Goal: Use online tool/utility: Utilize a website feature to perform a specific function

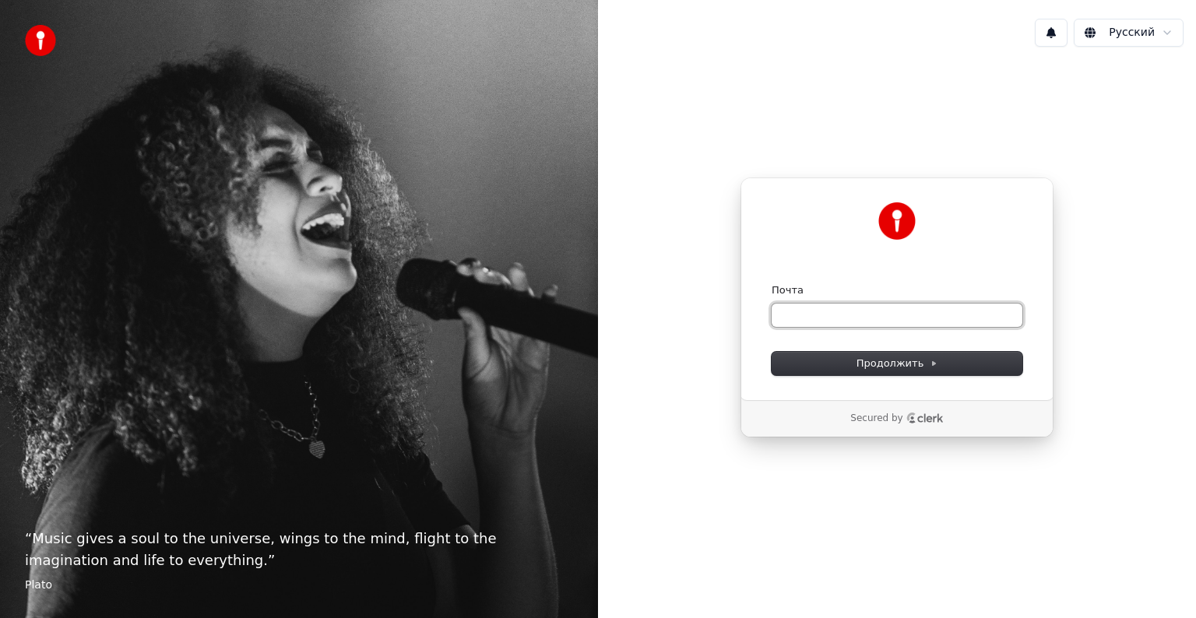
click at [884, 316] on input "Почта" at bounding box center [896, 315] width 251 height 23
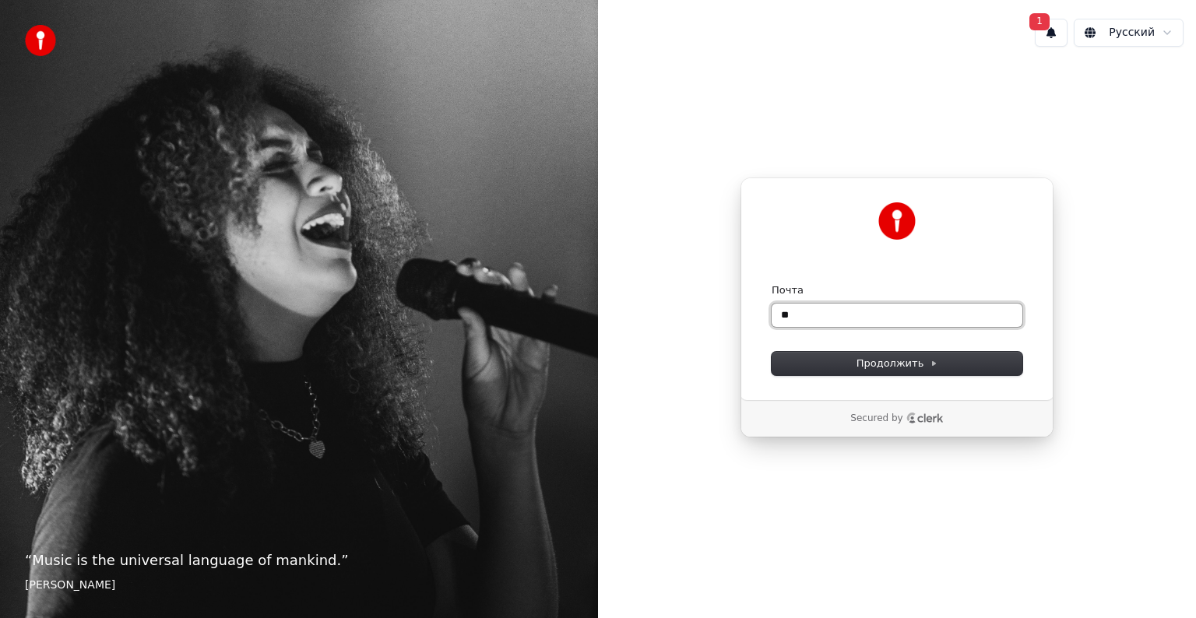
type input "*"
click at [912, 367] on span "Продолжить" at bounding box center [897, 364] width 82 height 14
type input "**********"
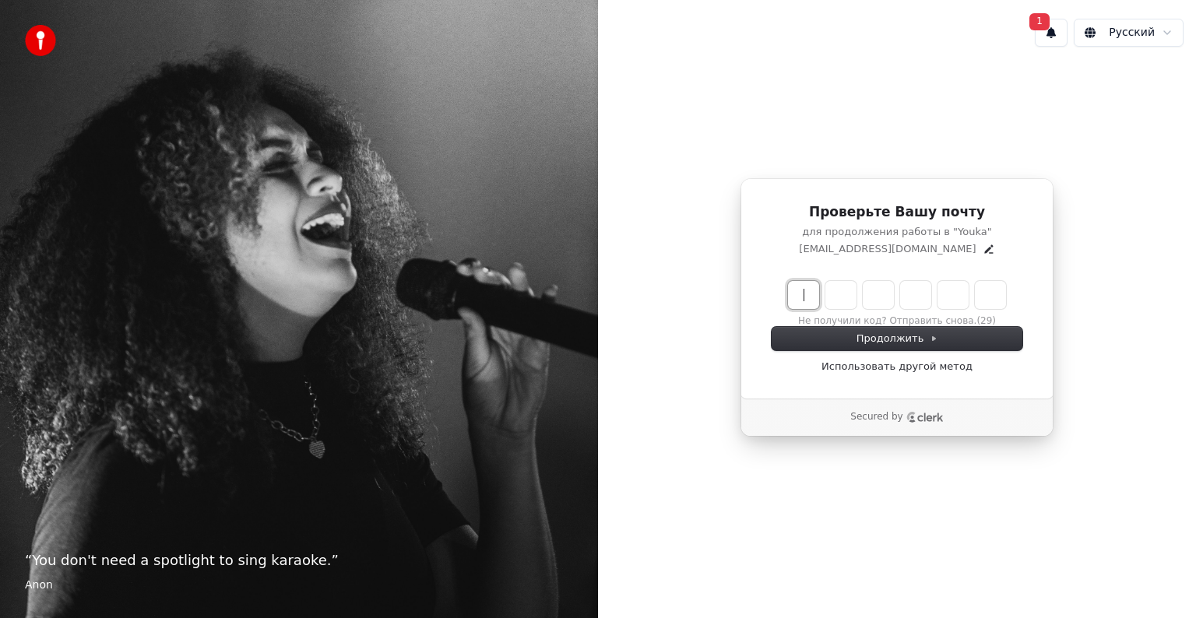
click at [803, 301] on input "Enter verification code" at bounding box center [912, 295] width 249 height 28
type input "******"
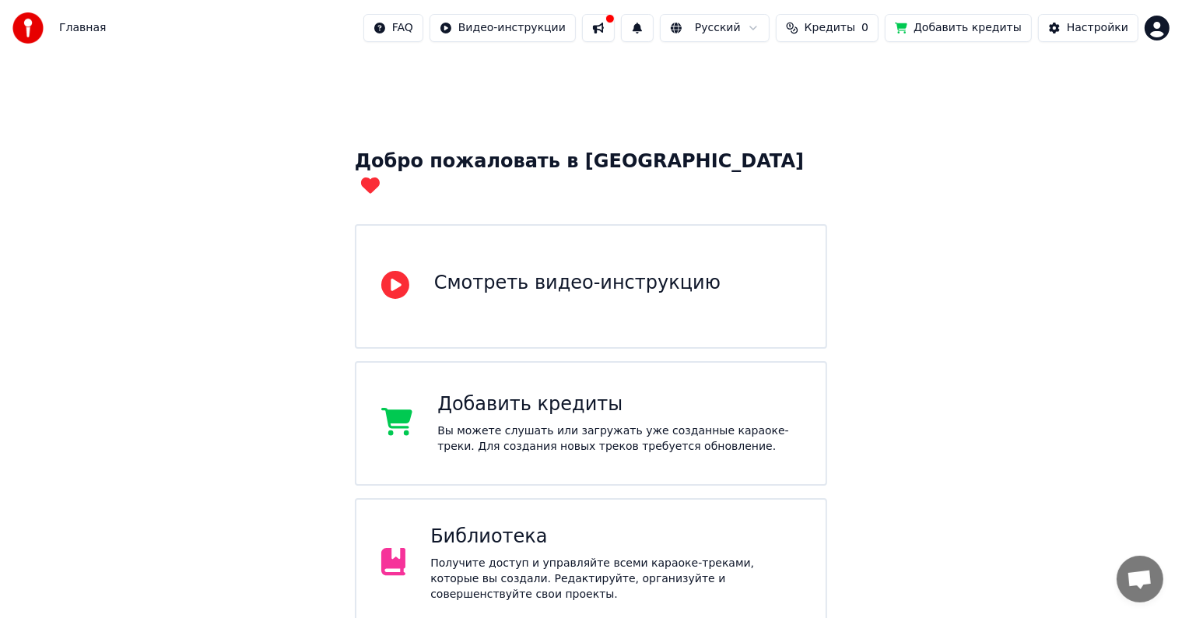
click at [529, 423] on div "Вы можете слушать или загружать уже созданные караоке-треки. Для создания новых…" at bounding box center [619, 438] width 364 height 31
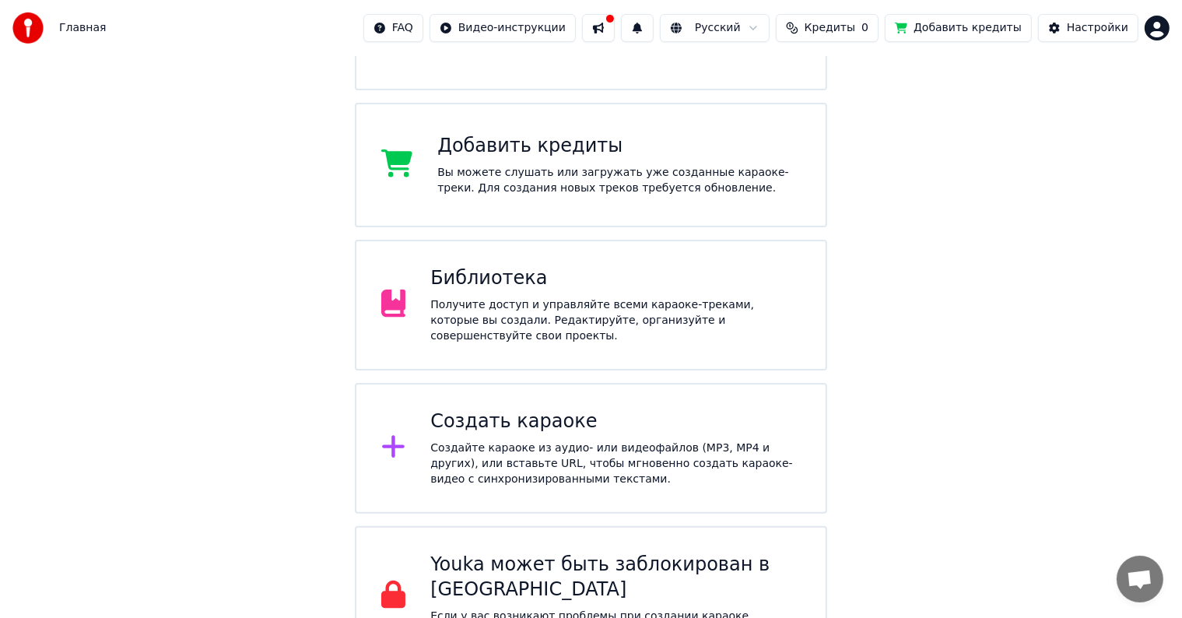
scroll to position [259, 0]
click at [578, 441] on div "Создайте караоке из аудио- или видеофайлов (MP3, MP4 и других), или вставьте UR…" at bounding box center [615, 463] width 371 height 47
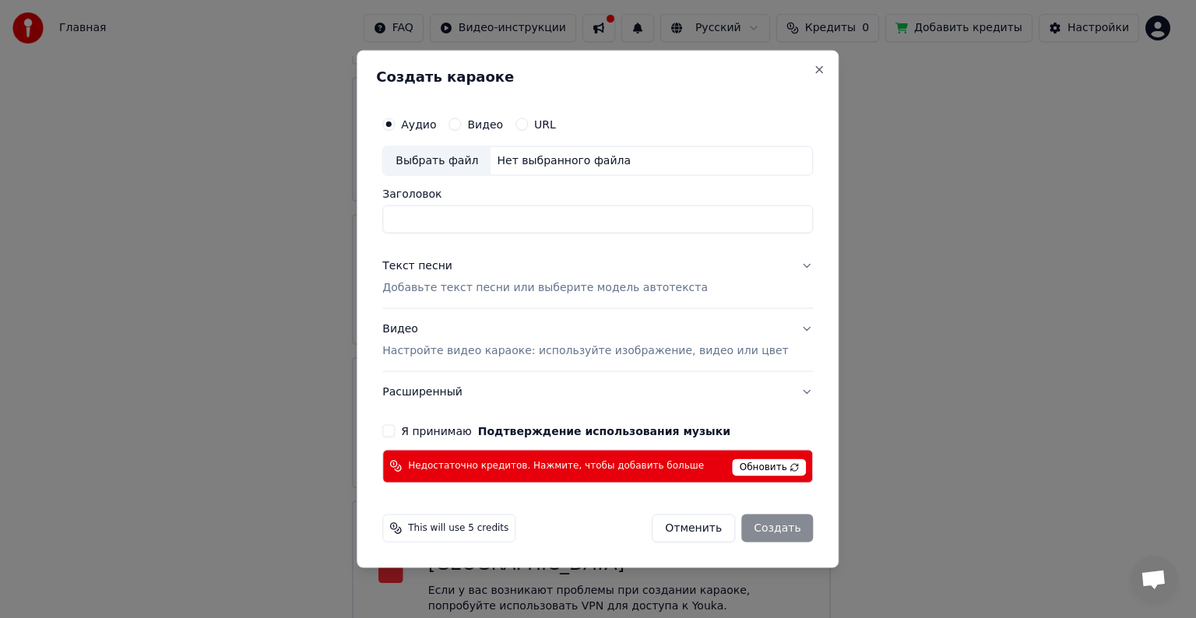
click at [543, 125] on div "URL" at bounding box center [535, 124] width 40 height 12
click at [528, 128] on button "URL" at bounding box center [521, 124] width 12 height 12
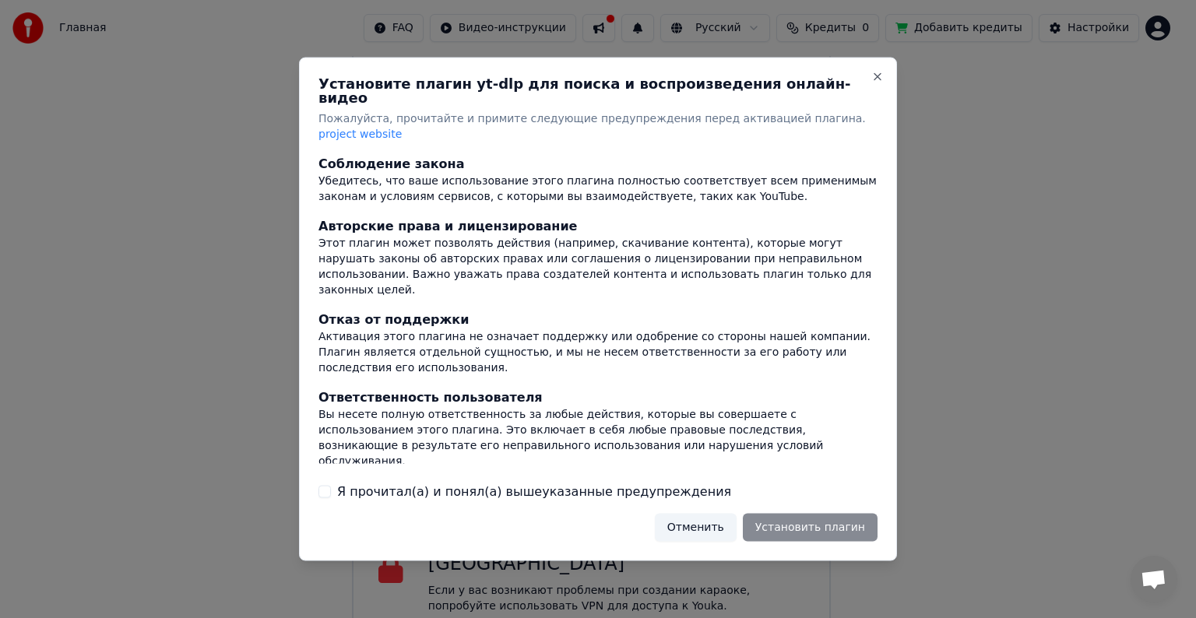
click at [794, 516] on div "Отменить Установить плагин" at bounding box center [766, 527] width 223 height 28
click at [524, 482] on label "Я прочитал(а) и понял(а) вышеуказанные предупреждения" at bounding box center [534, 491] width 394 height 19
click at [331, 485] on button "Я прочитал(а) и понял(а) вышеуказанные предупреждения" at bounding box center [324, 491] width 12 height 12
click at [790, 513] on button "Установить плагин" at bounding box center [810, 527] width 135 height 28
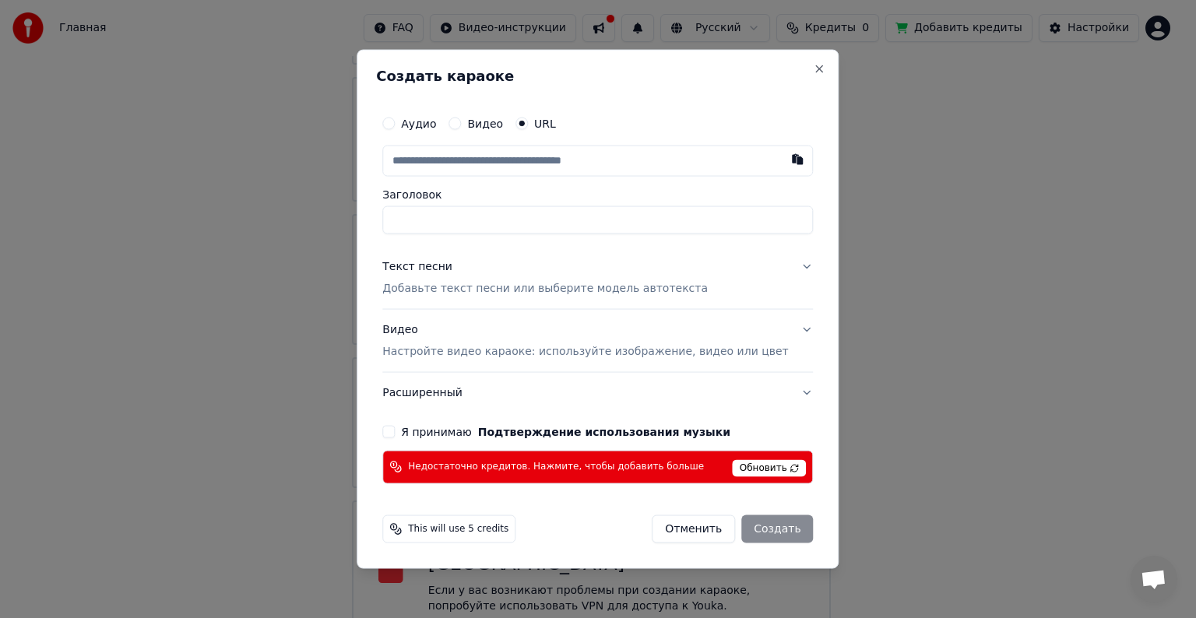
click at [420, 118] on div "Аудио" at bounding box center [409, 124] width 54 height 12
click at [420, 126] on div "Аудио" at bounding box center [409, 124] width 54 height 12
click at [487, 125] on label "Видео" at bounding box center [485, 123] width 36 height 11
click at [461, 125] on button "Видео" at bounding box center [454, 124] width 12 height 12
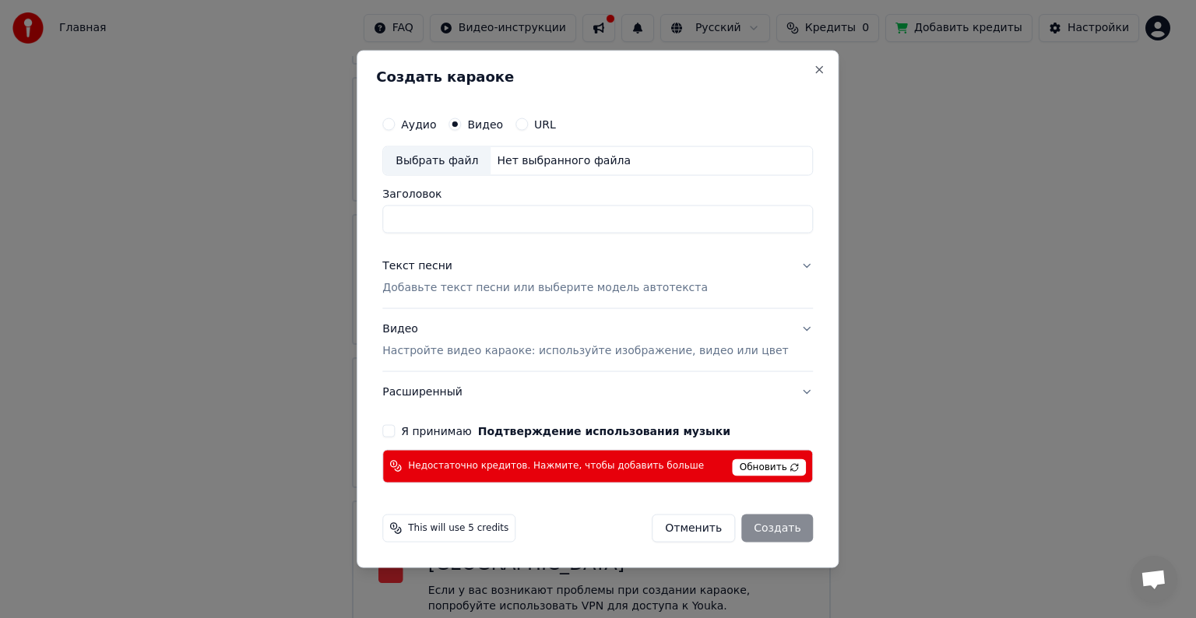
click at [436, 126] on label "Аудио" at bounding box center [418, 124] width 35 height 11
click at [395, 126] on button "Аудио" at bounding box center [388, 124] width 12 height 12
click at [813, 69] on button "Close" at bounding box center [819, 70] width 12 height 12
